Goal: Task Accomplishment & Management: Use online tool/utility

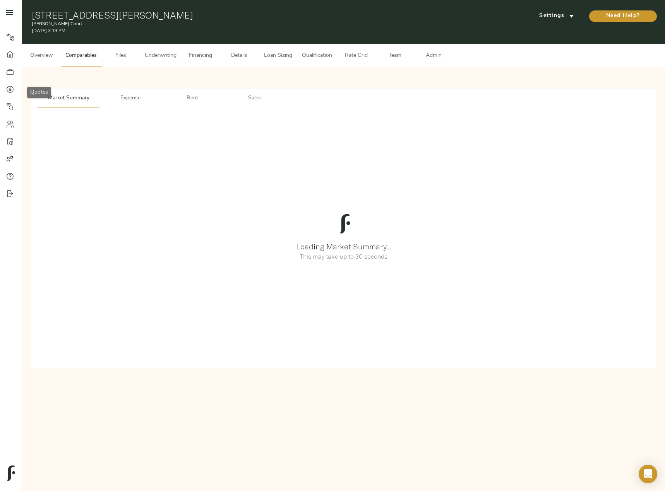
click at [10, 89] on icon at bounding box center [10, 89] width 8 height 8
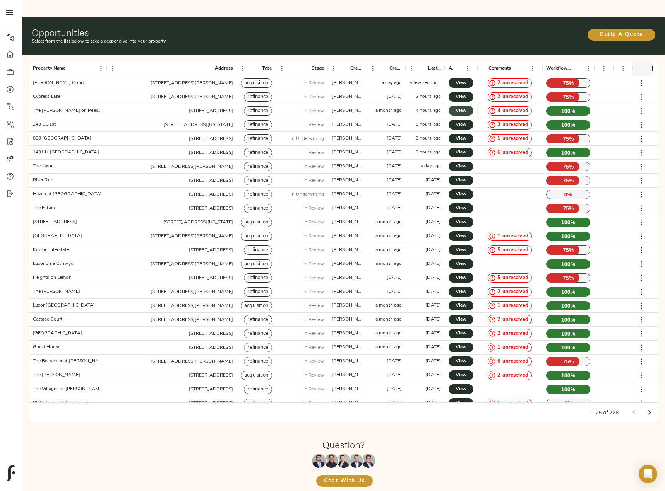
click at [454, 106] on link "View" at bounding box center [460, 111] width 25 height 10
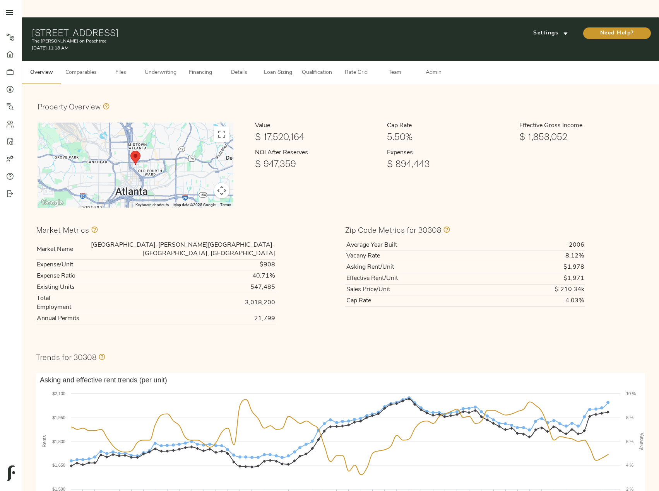
click at [427, 68] on span "Admin" at bounding box center [433, 73] width 29 height 10
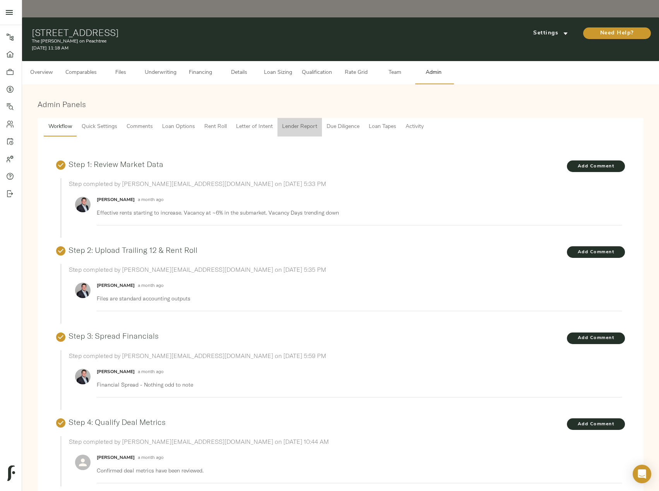
click at [313, 122] on span "Lender Report" at bounding box center [299, 127] width 35 height 10
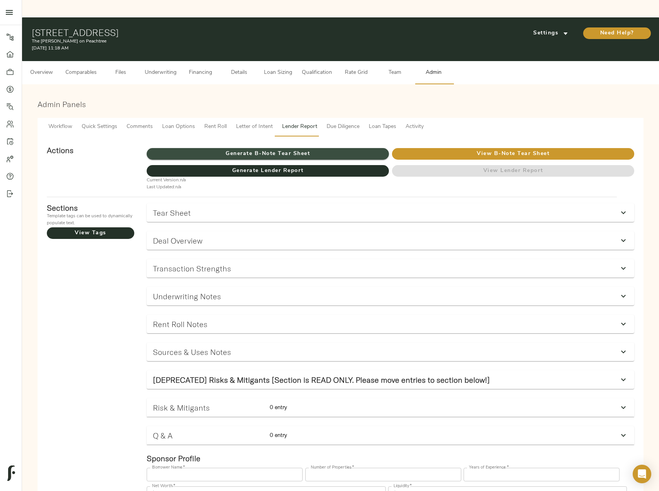
click at [347, 149] on span "Generate B-Note Tear Sheet" at bounding box center [268, 154] width 242 height 10
click at [152, 68] on span "Underwriting" at bounding box center [161, 73] width 32 height 10
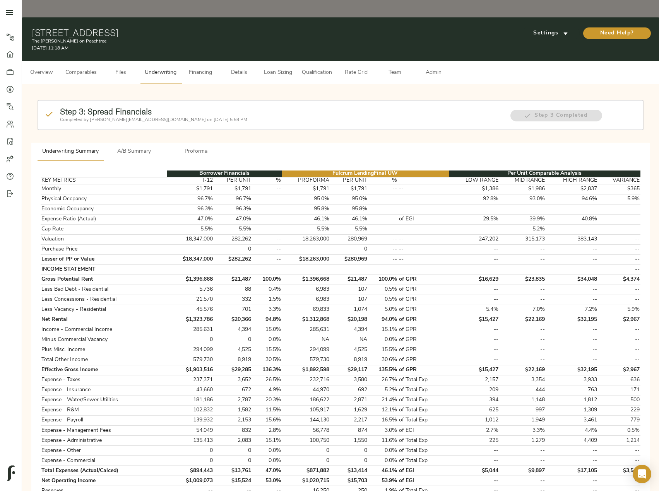
click at [157, 147] on span "A/B Summary" at bounding box center [134, 152] width 53 height 10
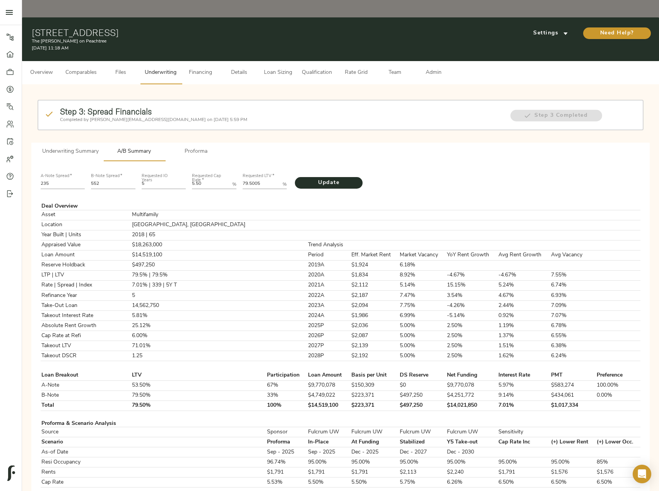
drag, startPoint x: 57, startPoint y: 163, endPoint x: 0, endPoint y: 160, distance: 57.3
click at [0, 160] on html "The Byron on Peachtree - 549 Peachtree St NE, Atlanta, GA 30308 Pipeline Dashbo…" at bounding box center [329, 446] width 659 height 893
type input "220"
click at [102, 180] on input "552" at bounding box center [113, 184] width 44 height 9
type input "579"
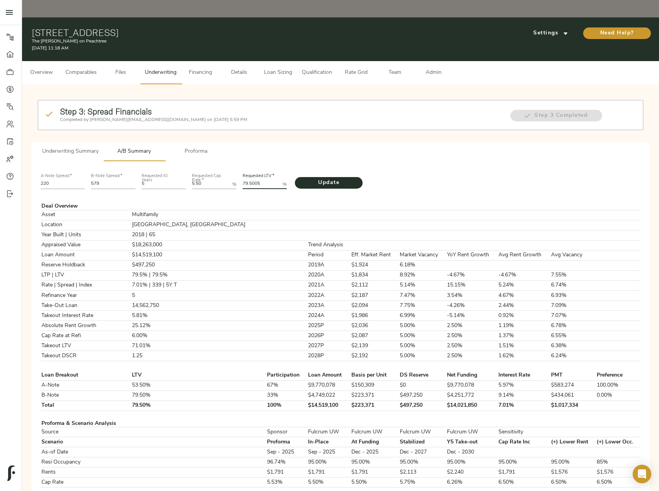
drag, startPoint x: 265, startPoint y: 166, endPoint x: 188, endPoint y: 165, distance: 77.0
click at [188, 168] on div "A-Note Spread   * 220 B-Note Spread   * 579 Requested IO Years 5 Requested Cap …" at bounding box center [341, 181] width 606 height 26
paste LTV "0874"
type LTV "79.0874"
click at [326, 178] on span "Update" at bounding box center [329, 183] width 52 height 10
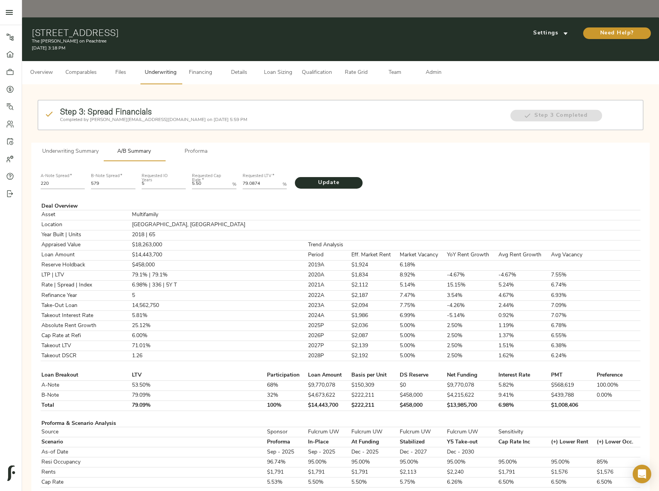
click at [437, 68] on span "Admin" at bounding box center [433, 73] width 29 height 10
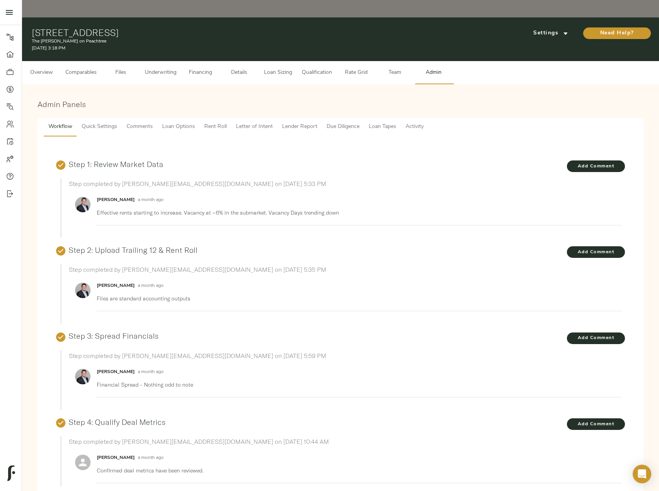
click at [294, 118] on button "Lender Report" at bounding box center [299, 127] width 44 height 19
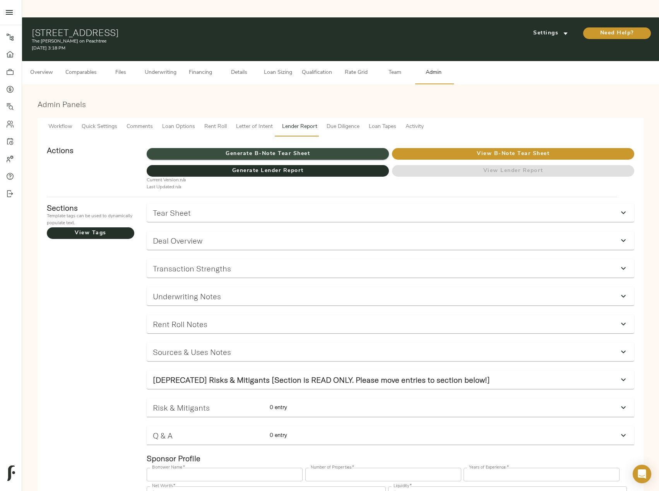
click at [305, 149] on span "Generate B-Note Tear Sheet" at bounding box center [268, 154] width 242 height 10
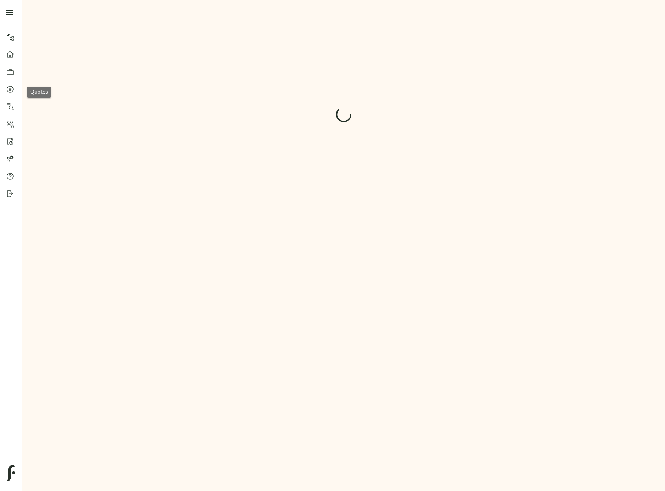
click at [12, 88] on icon at bounding box center [10, 89] width 8 height 8
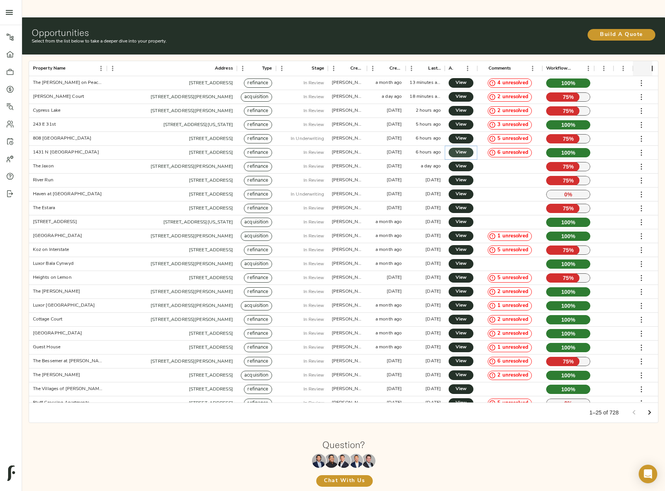
click at [458, 149] on span "View" at bounding box center [460, 153] width 9 height 8
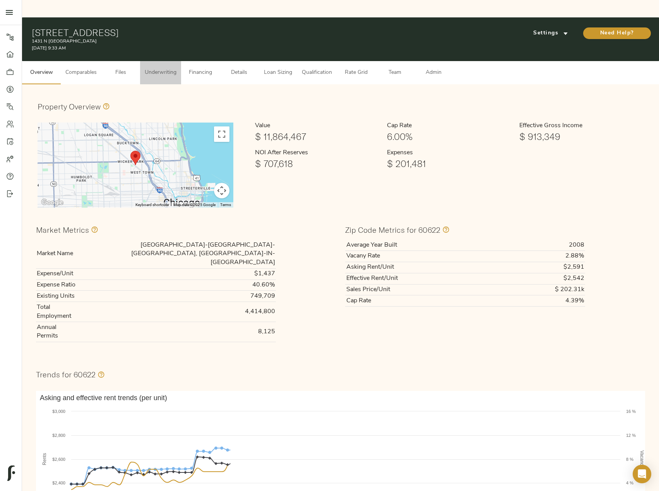
click at [162, 68] on span "Underwriting" at bounding box center [161, 73] width 32 height 10
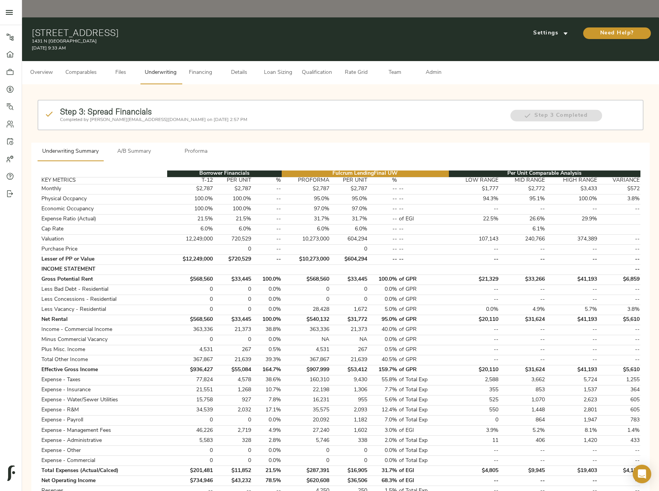
click at [138, 143] on button "A/B Summary" at bounding box center [134, 152] width 62 height 19
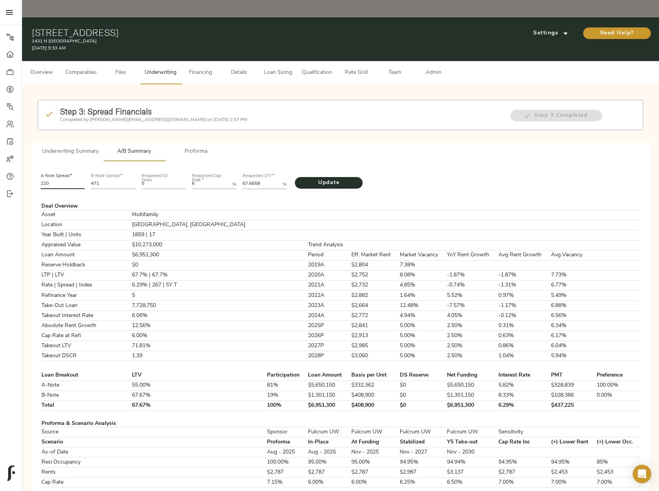
drag, startPoint x: 67, startPoint y: 166, endPoint x: 0, endPoint y: 162, distance: 67.5
click at [0, 162] on html "1431 N Milwaukee - 1431 N Milwaukee Ave, Chicago, IL 60622 Pipeline Dashboard P…" at bounding box center [329, 446] width 659 height 893
type input "228"
drag, startPoint x: 113, startPoint y: 168, endPoint x: 80, endPoint y: 168, distance: 32.1
click at [80, 168] on div "A-Note Spread   * 228 B-Note Spread   * 471 Requested IO Years 5 Requested Cap …" at bounding box center [341, 181] width 606 height 26
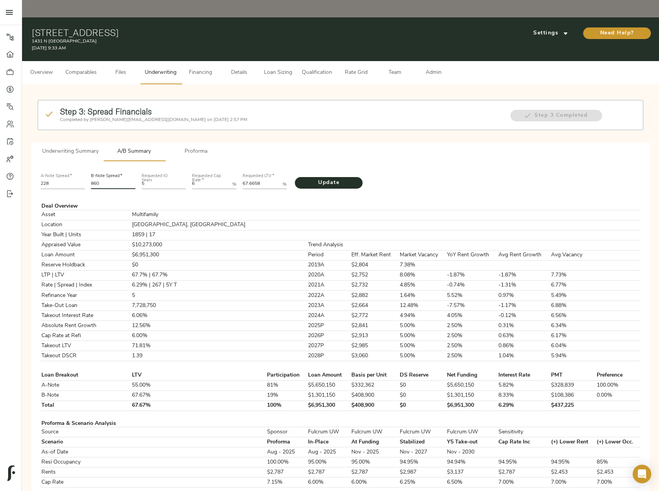
type input "860"
drag, startPoint x: 208, startPoint y: 168, endPoint x: 173, endPoint y: 168, distance: 34.8
click at [173, 168] on div "A-Note Spread   * 228 B-Note Spread   * 860 Requested IO Years 5 Requested Cap …" at bounding box center [341, 181] width 606 height 26
type Rate "5.85"
drag, startPoint x: 265, startPoint y: 164, endPoint x: 164, endPoint y: 164, distance: 101.0
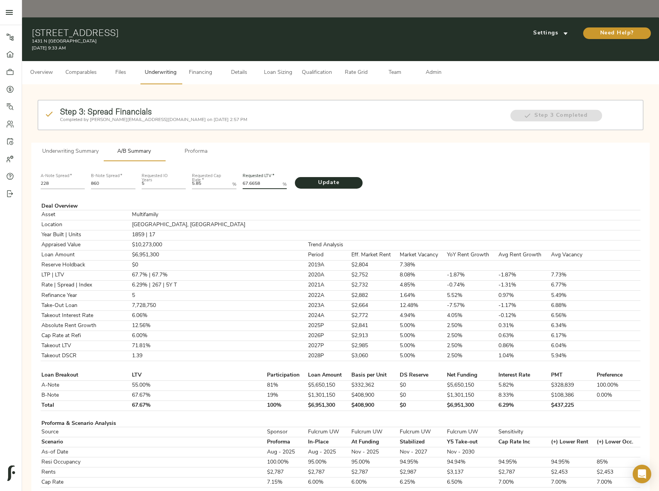
click at [164, 168] on div "A-Note Spread   * 228 B-Note Spread   * 860 Requested IO Years 5 Requested Cap …" at bounding box center [341, 181] width 606 height 26
paste LTV "3900"
type LTV "67.3900"
click at [331, 178] on span "Update" at bounding box center [329, 183] width 52 height 10
